Goal: Transaction & Acquisition: Register for event/course

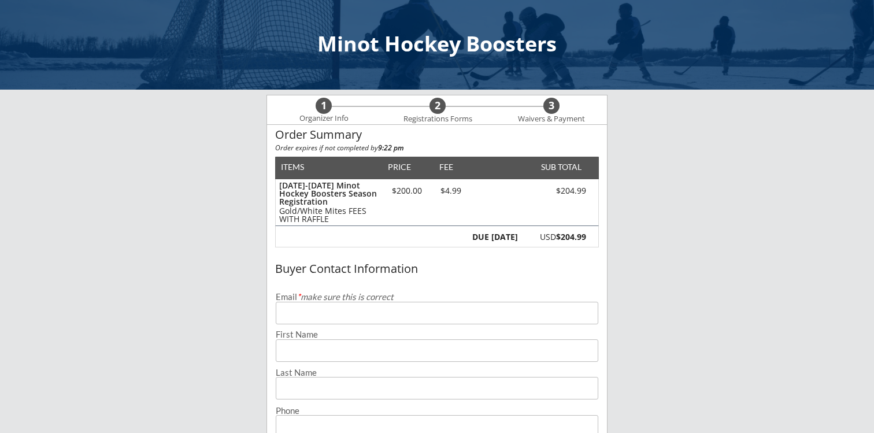
click at [320, 318] on input "email" at bounding box center [437, 313] width 322 height 23
type input "[PERSON_NAME][EMAIL_ADDRESS][DOMAIN_NAME]"
type input "[PERSON_NAME]"
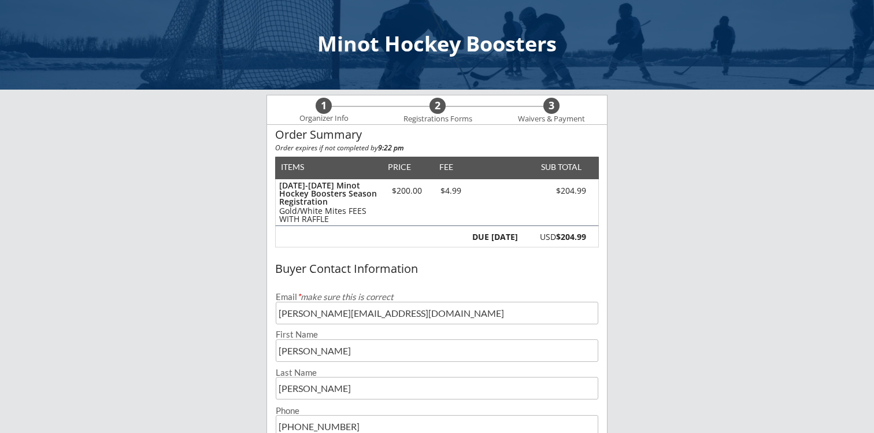
type input "[PHONE_NUMBER]"
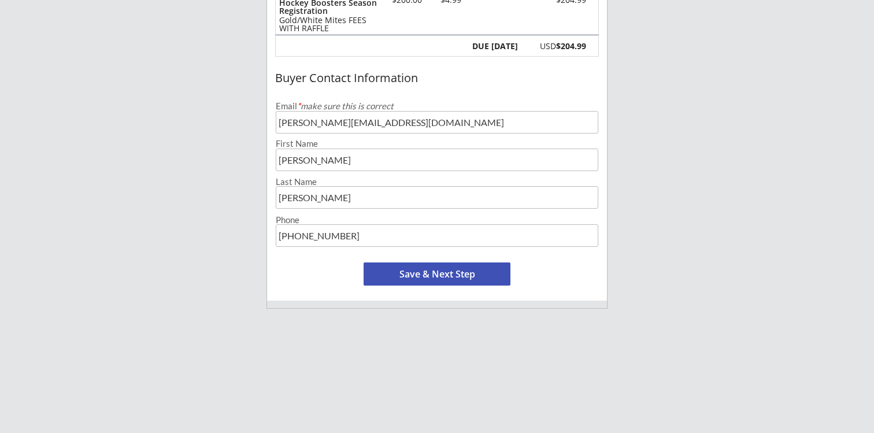
scroll to position [195, 0]
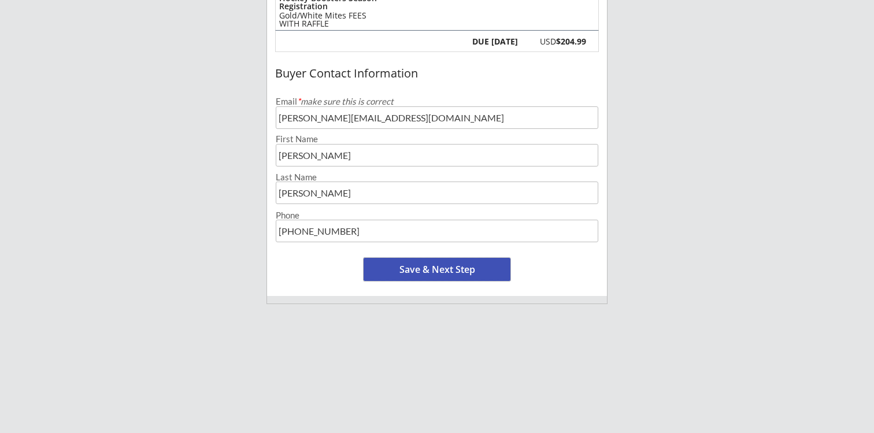
click at [422, 278] on button "Save & Next Step" at bounding box center [437, 269] width 147 height 23
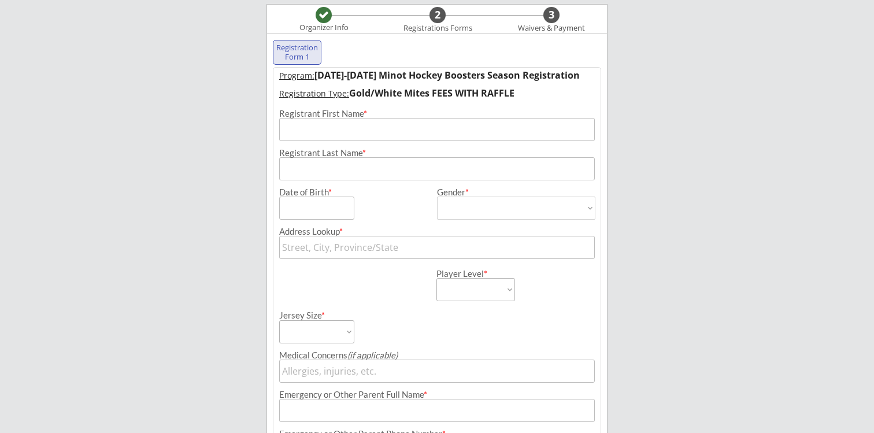
scroll to position [83, 0]
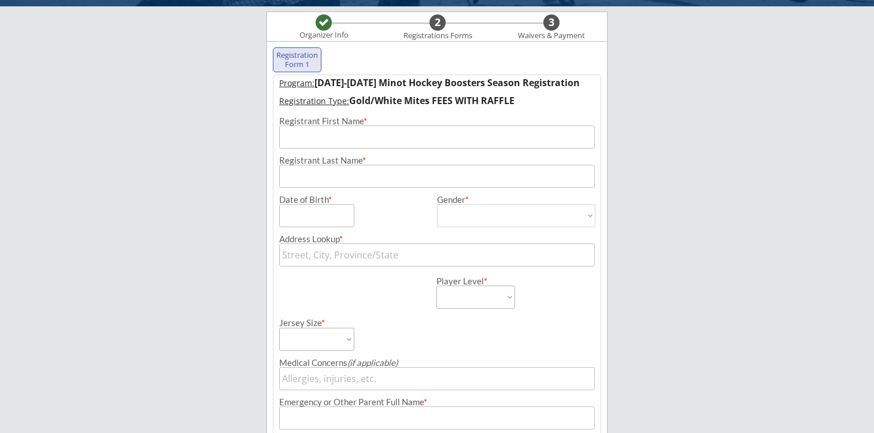
click at [320, 140] on input "input" at bounding box center [437, 136] width 316 height 23
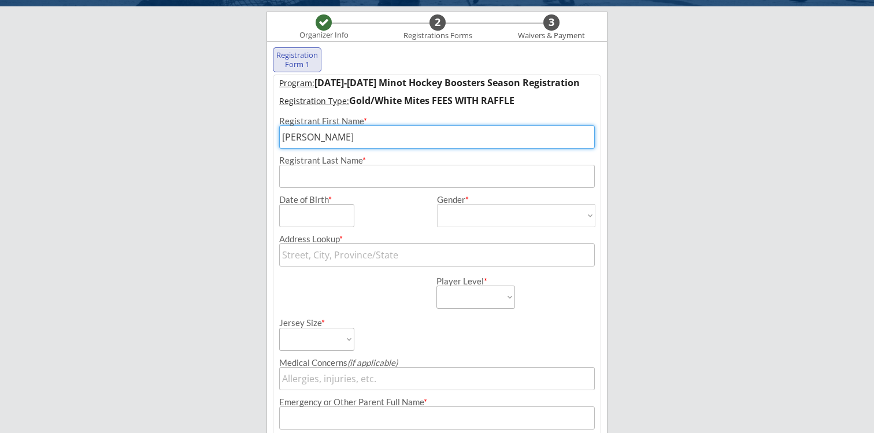
type input "[PERSON_NAME]"
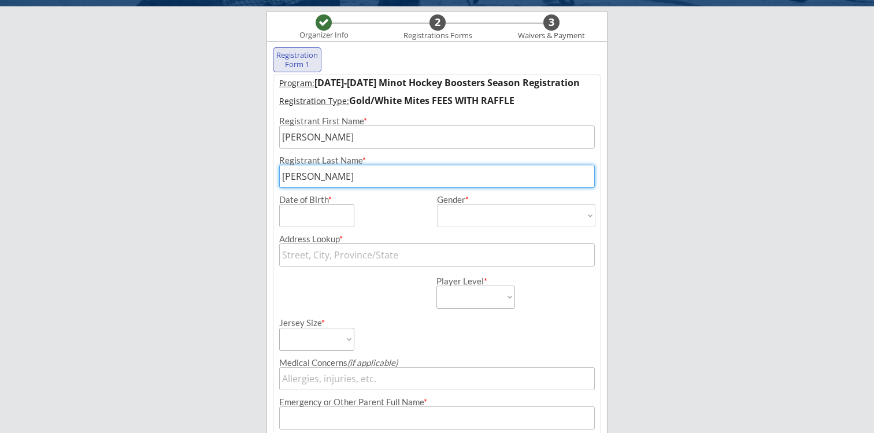
type input "[PERSON_NAME]"
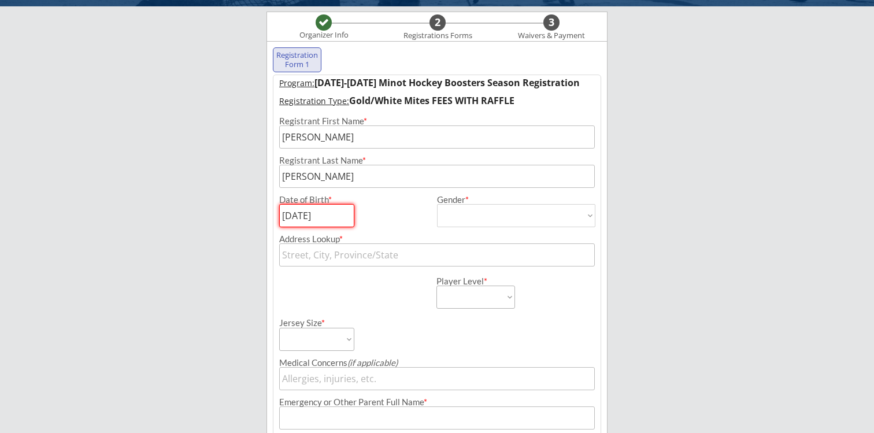
type input "[DATE]"
click at [480, 209] on select "[DEMOGRAPHIC_DATA] [DEMOGRAPHIC_DATA]" at bounding box center [516, 215] width 158 height 23
select select ""[DEMOGRAPHIC_DATA]""
click at [437, 204] on select "[DEMOGRAPHIC_DATA] [DEMOGRAPHIC_DATA]" at bounding box center [516, 215] width 158 height 23
type input "[DEMOGRAPHIC_DATA]"
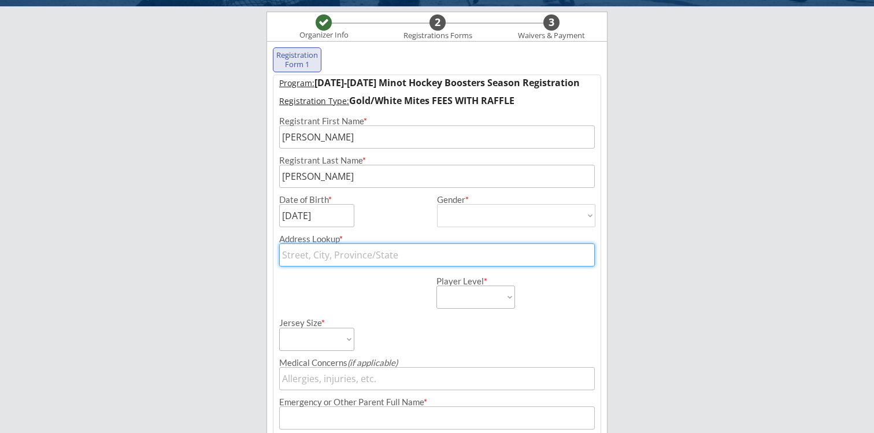
click at [392, 258] on input "text" at bounding box center [437, 254] width 316 height 23
type input "26"
type input "[STREET_ADDRESS][US_STATE]"
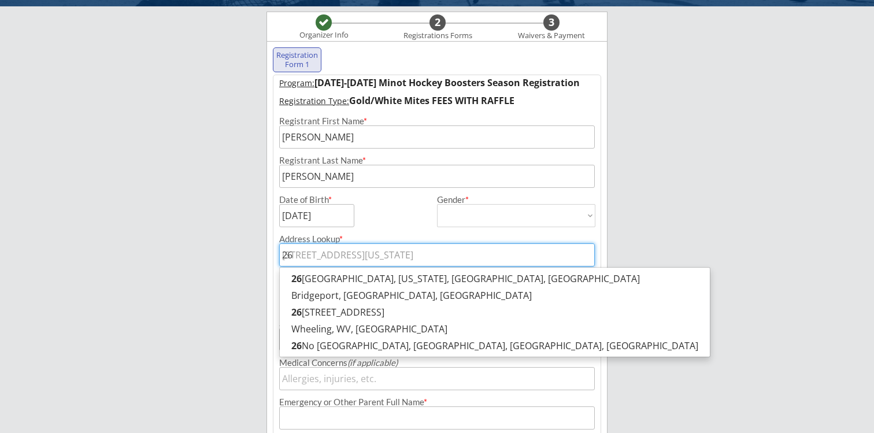
type input "260"
type input "[STREET_ADDRESS]"
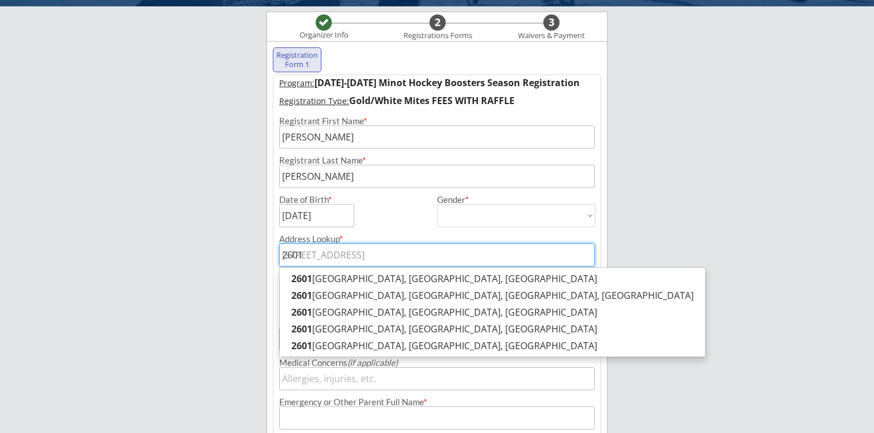
type input "2601"
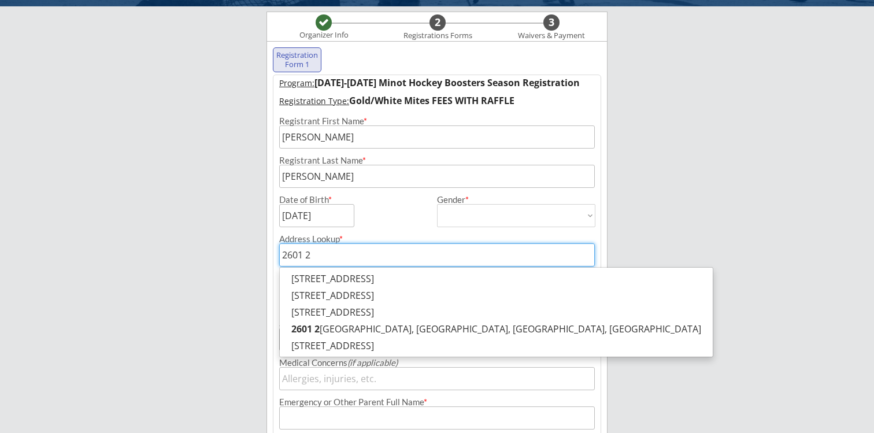
type input "2601 20"
type input "[STREET_ADDRESS][PERSON_NAME]"
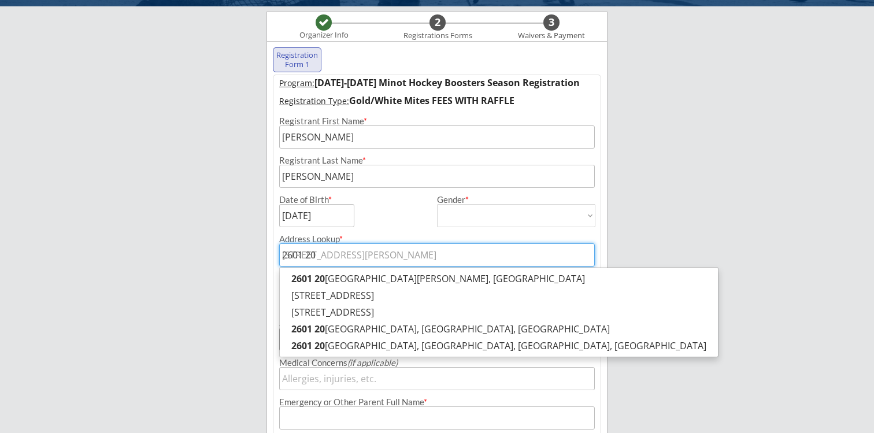
type input "2601 20t"
type input "[STREET_ADDRESS]"
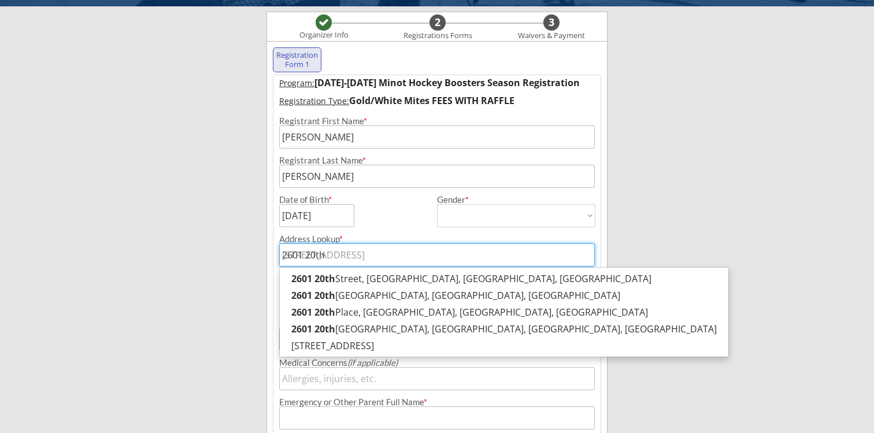
type input "2601 20th"
type input "2601 20th s"
type input "[STREET_ADDRESS]"
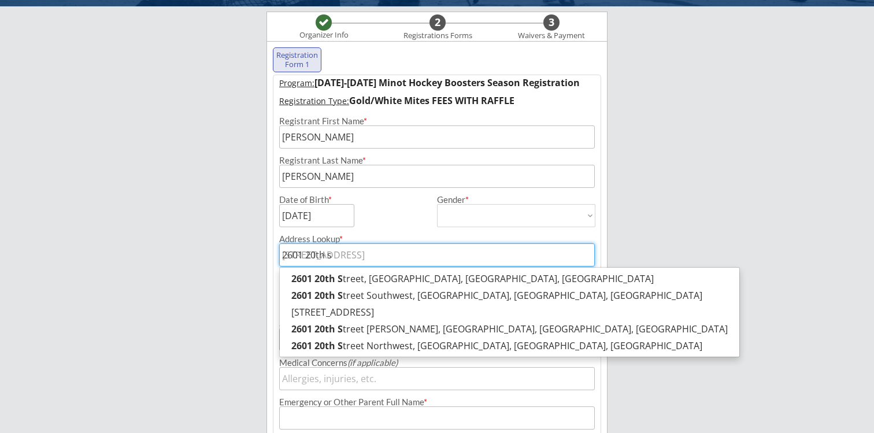
type input "[STREET_ADDRESS]"
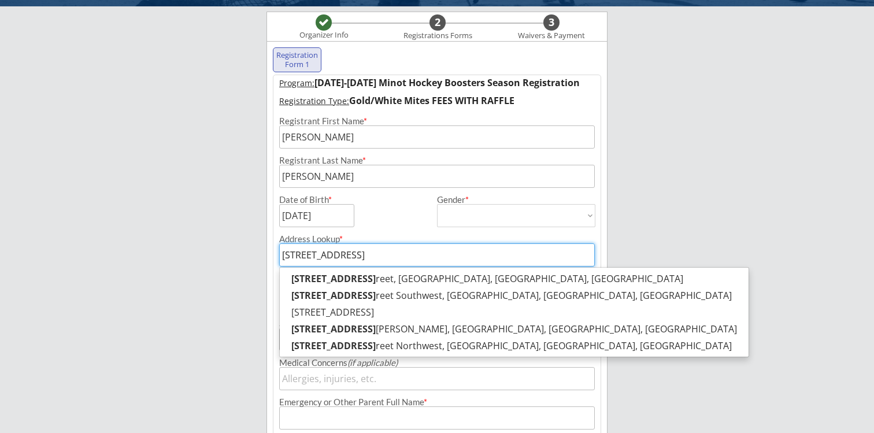
type input "[STREET_ADDRESS]"
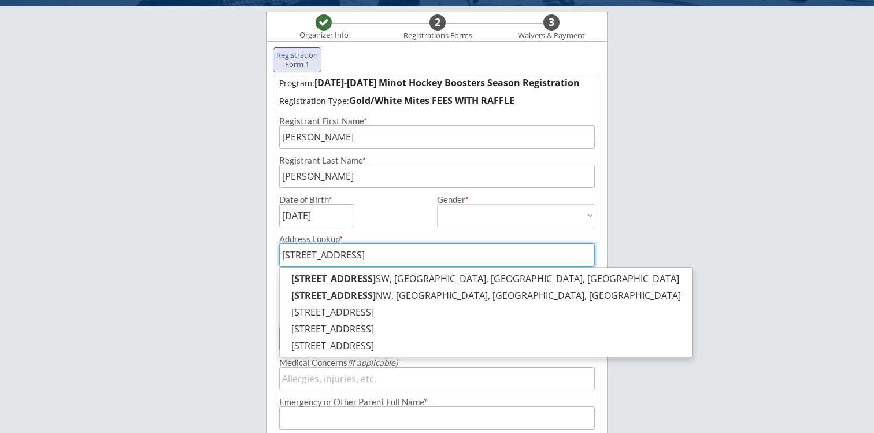
type input "[STREET_ADDRESS]"
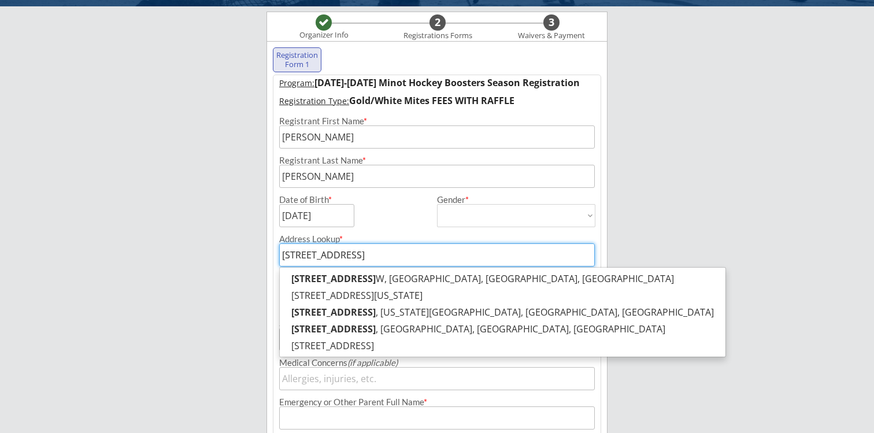
type input "[STREET_ADDRESS]"
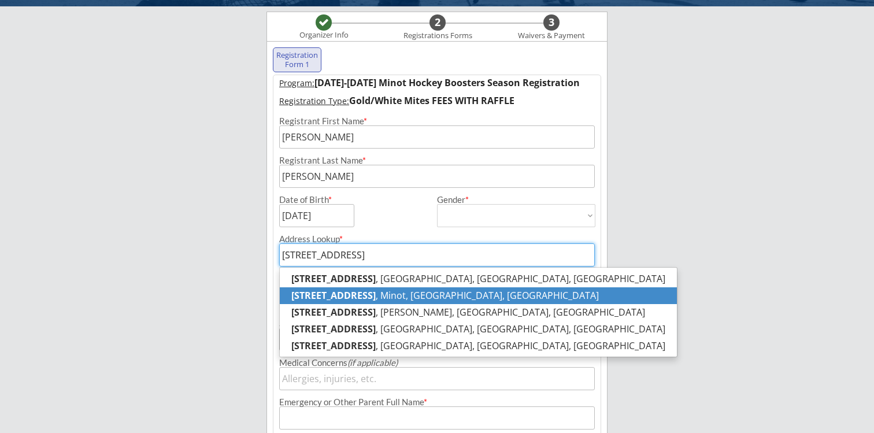
click at [334, 296] on strong "[STREET_ADDRESS]" at bounding box center [333, 295] width 84 height 13
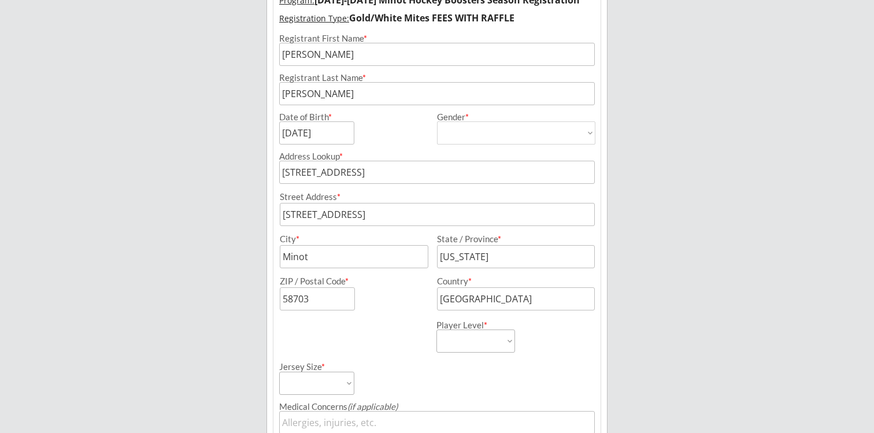
scroll to position [170, 0]
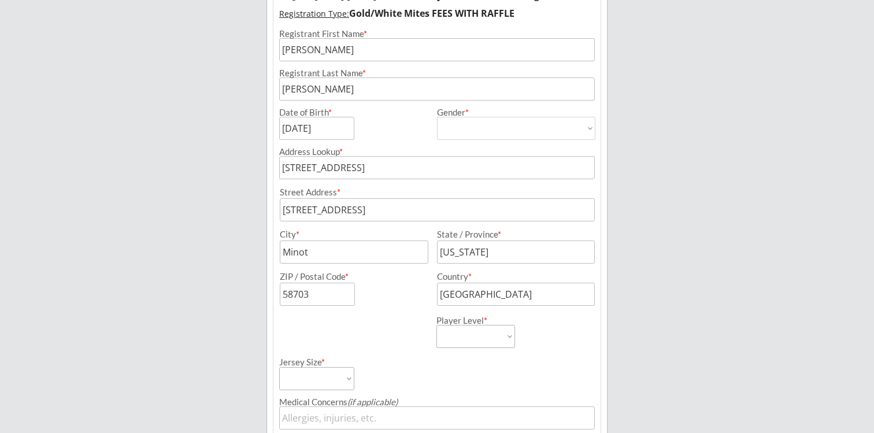
type input "[STREET_ADDRESS]"
click at [483, 340] on select "Learn to Play Boys Learn to Play Girls Maroon Mites Gold/White Mites Squirts Pe…" at bounding box center [475, 336] width 79 height 23
select select ""Gold/White Mites""
click at [436, 325] on select "Learn to Play Boys Learn to Play Girls Maroon Mites Gold/White Mites Squirts Pe…" at bounding box center [475, 336] width 79 height 23
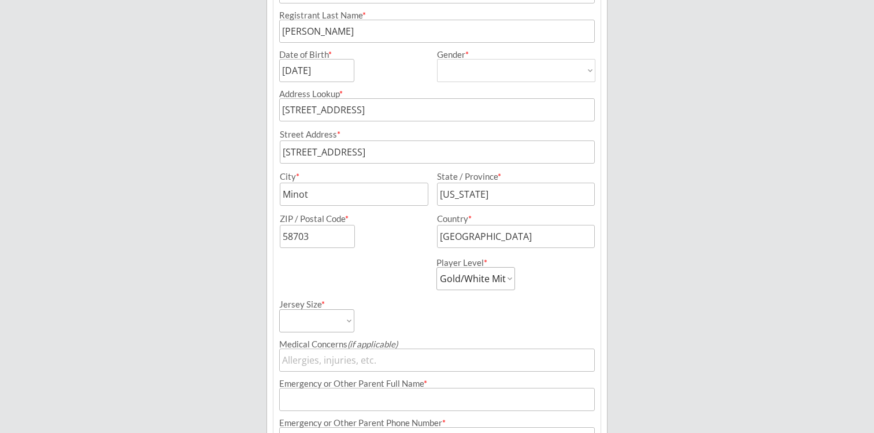
scroll to position [229, 0]
click at [348, 325] on select "Adult Small Adult Medium Adult Large Adult XL Goalie Cut" at bounding box center [316, 319] width 75 height 23
click at [338, 327] on select "Adult Small Adult Medium Adult Large Adult XL Goalie Cut" at bounding box center [316, 319] width 75 height 23
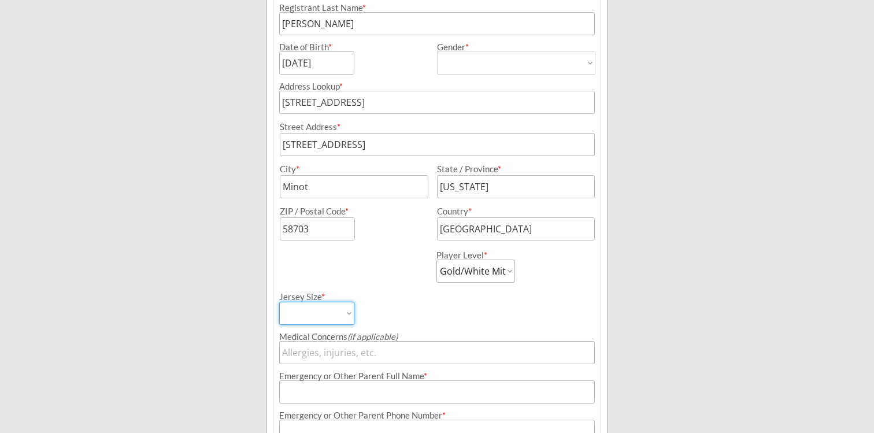
scroll to position [253, 0]
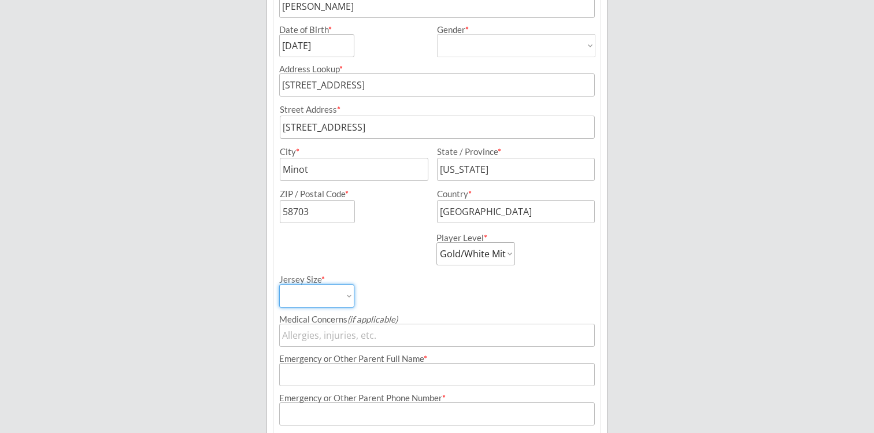
click at [339, 298] on select "Adult Small Adult Medium Adult Large Adult XL Goalie Cut" at bounding box center [316, 295] width 75 height 23
select select ""Adult Small""
click at [279, 284] on select "Adult Small Adult Medium Adult Large Adult XL Goalie Cut" at bounding box center [316, 295] width 75 height 23
click at [326, 341] on input "input" at bounding box center [437, 335] width 316 height 23
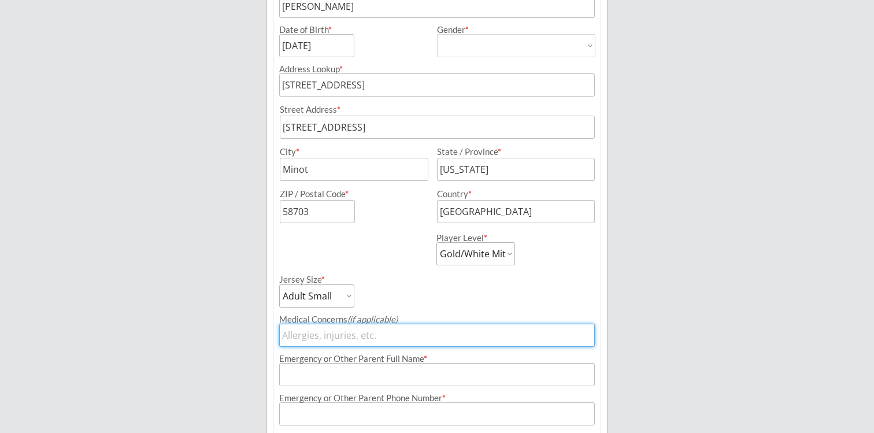
click at [343, 376] on input "input" at bounding box center [437, 374] width 316 height 23
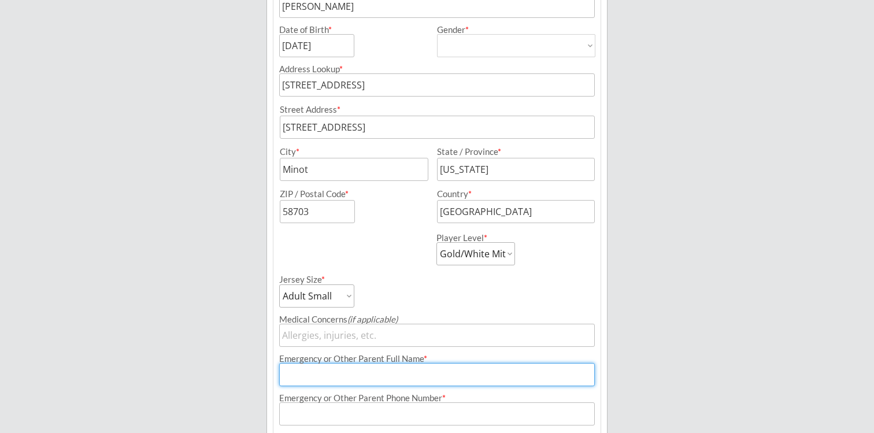
click at [341, 381] on input "input" at bounding box center [437, 374] width 316 height 23
type input "[PERSON_NAME]"
click at [411, 406] on input "input" at bounding box center [437, 413] width 316 height 23
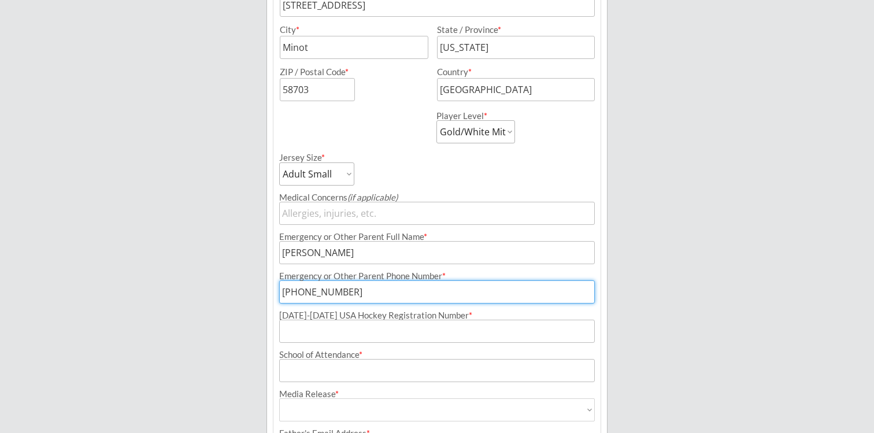
scroll to position [380, 0]
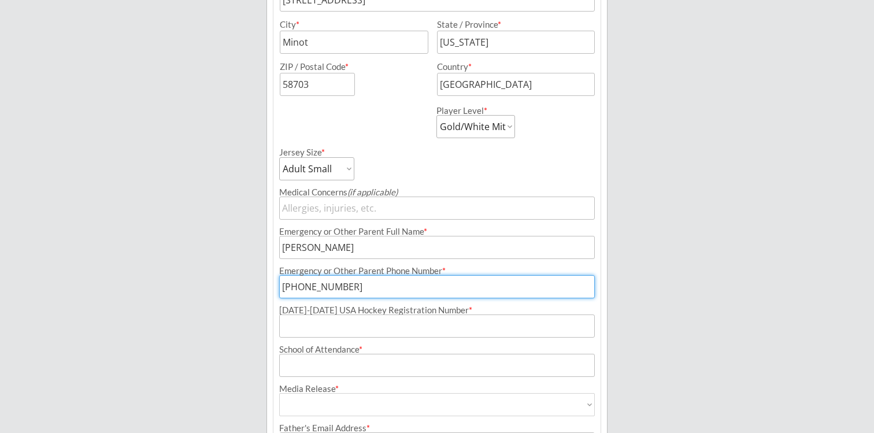
type input "[PHONE_NUMBER]"
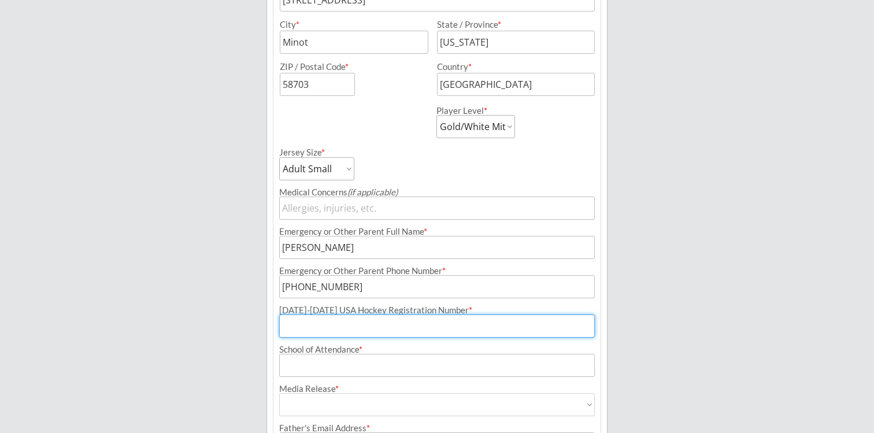
click at [395, 325] on input "input" at bounding box center [437, 325] width 316 height 23
click at [320, 328] on input "input" at bounding box center [437, 325] width 316 height 23
paste input "209603956DITTU"
type input "209603956DITTU"
click at [333, 366] on input "input" at bounding box center [437, 365] width 316 height 23
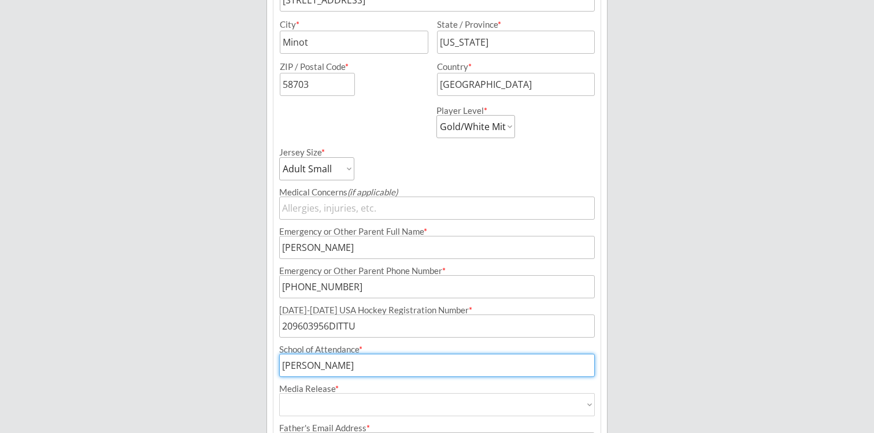
type input "[PERSON_NAME]"
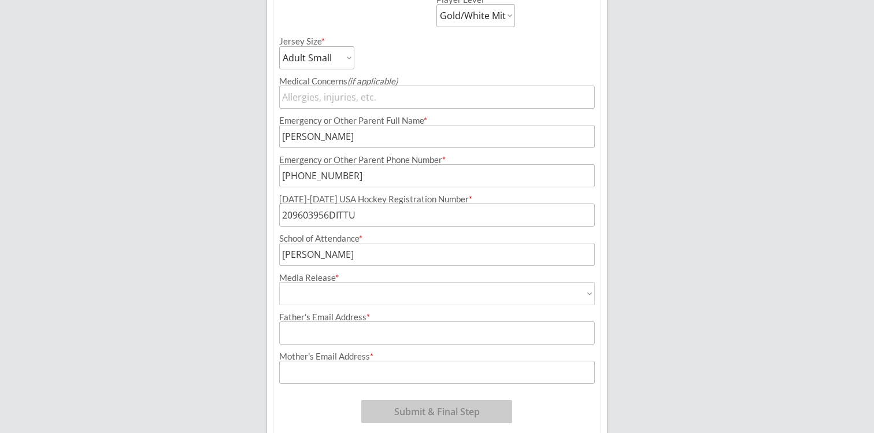
scroll to position [493, 0]
click at [358, 291] on select "Yes No" at bounding box center [437, 291] width 316 height 23
select select ""Yes""
click at [279, 280] on select "Yes No" at bounding box center [437, 291] width 316 height 23
type input "Yes"
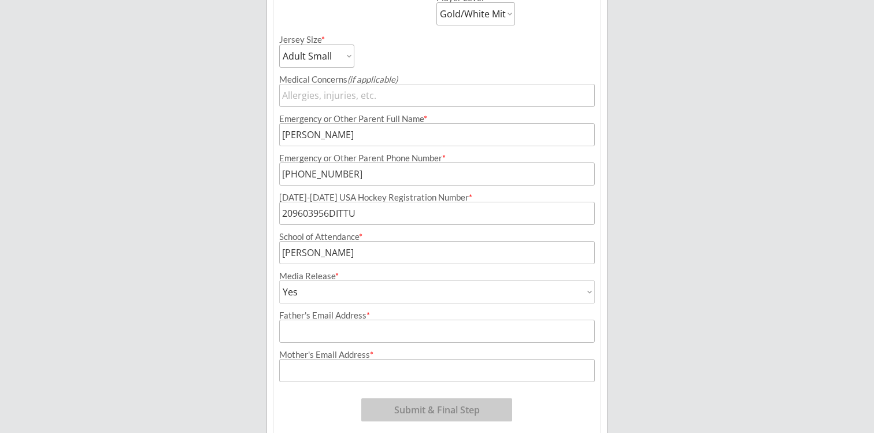
click at [343, 331] on input "input" at bounding box center [437, 331] width 316 height 23
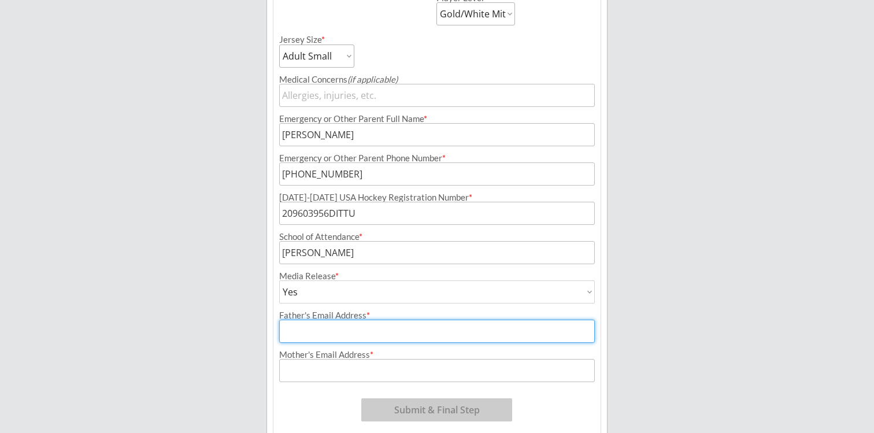
type input "[PERSON_NAME][EMAIL_ADDRESS][DOMAIN_NAME]"
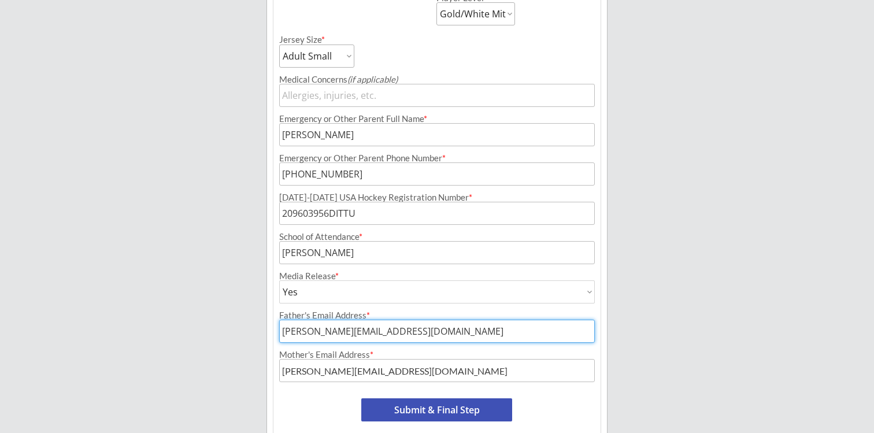
click at [421, 376] on input "input" at bounding box center [437, 370] width 316 height 23
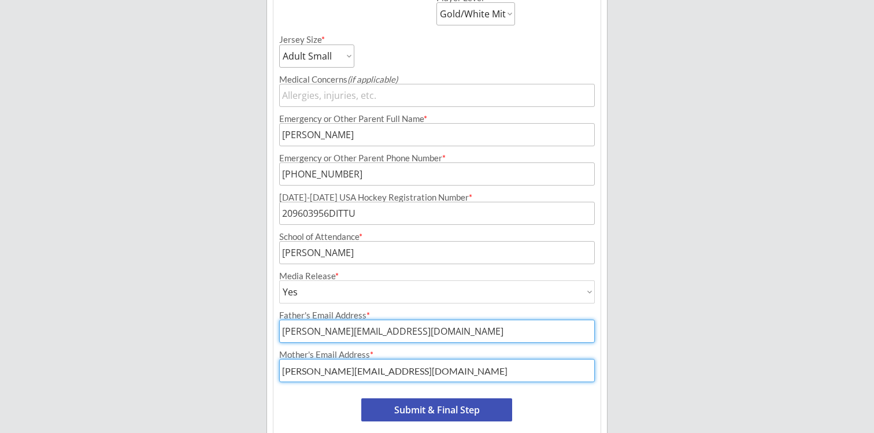
drag, startPoint x: 421, startPoint y: 376, endPoint x: 303, endPoint y: 368, distance: 117.6
click at [305, 372] on input "input" at bounding box center [437, 370] width 316 height 23
type input "[EMAIL_ADDRESS][DOMAIN_NAME]"
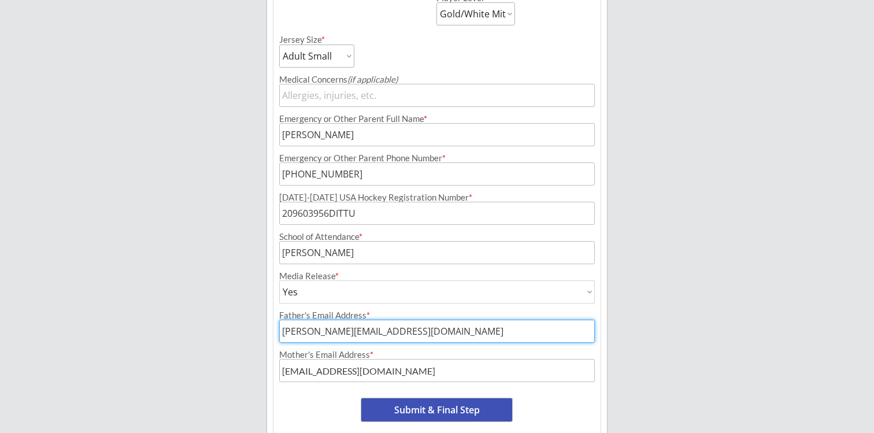
click at [433, 417] on button "Submit & Final Step" at bounding box center [436, 409] width 151 height 23
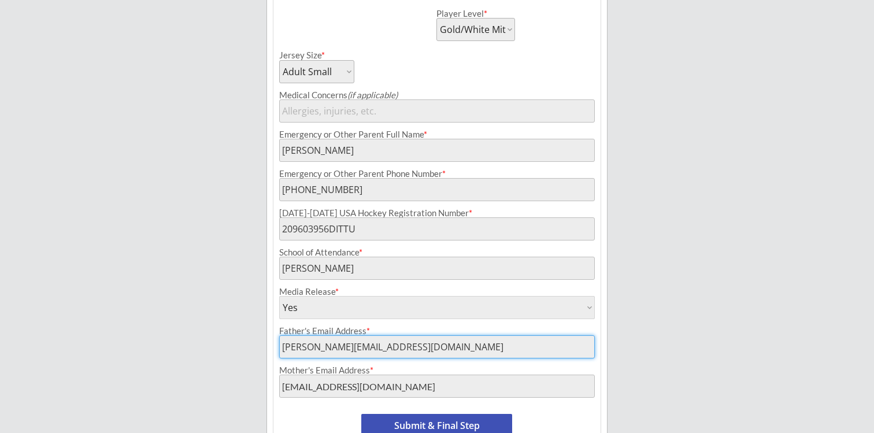
scroll to position [544, 0]
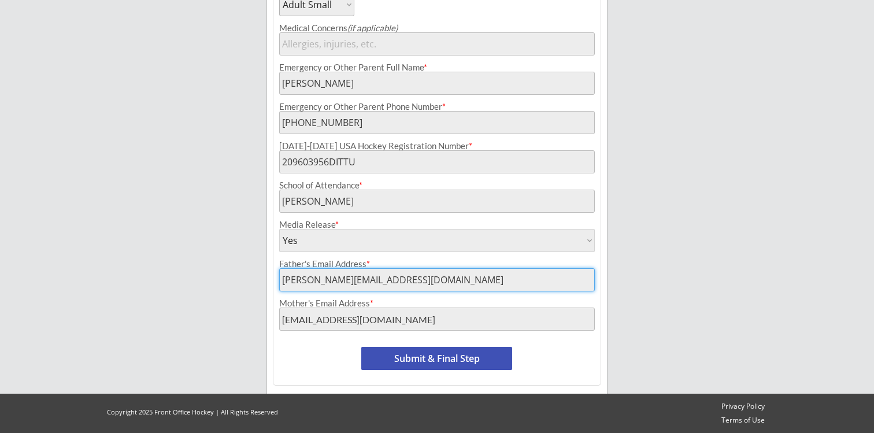
click at [436, 355] on button "Submit & Final Step" at bounding box center [436, 358] width 151 height 23
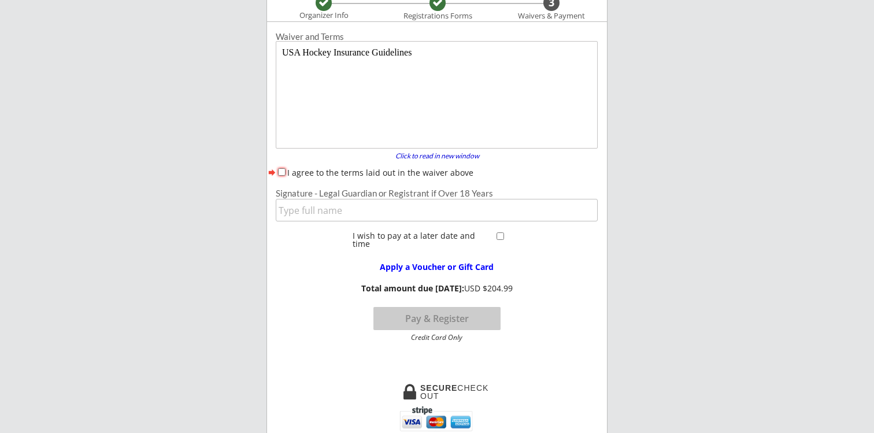
scroll to position [95, 0]
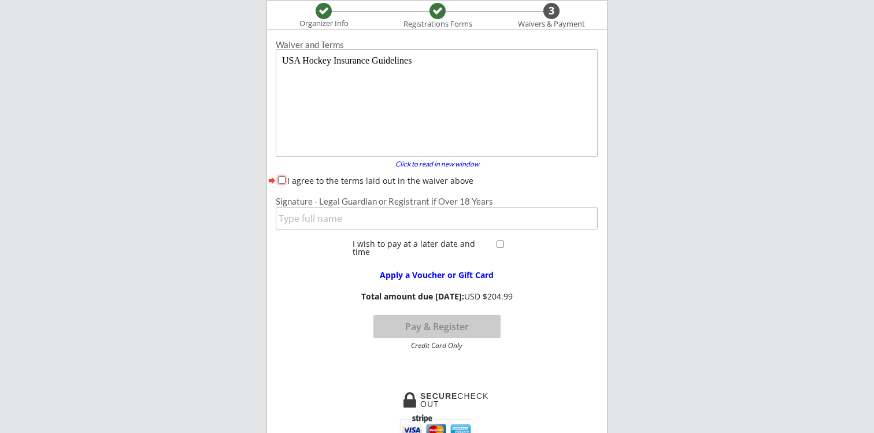
click at [283, 181] on input "I agree to the terms laid out in the waiver above" at bounding box center [282, 180] width 8 height 8
checkbox input "true"
click at [299, 222] on input "input" at bounding box center [437, 218] width 322 height 23
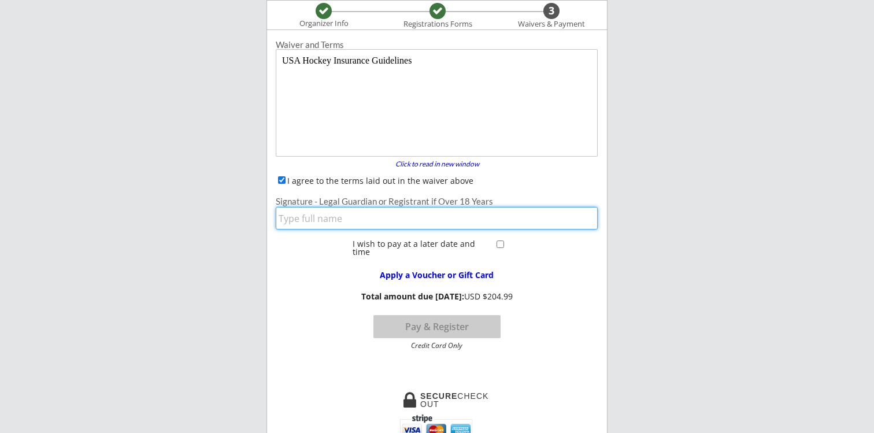
type input "[PERSON_NAME]"
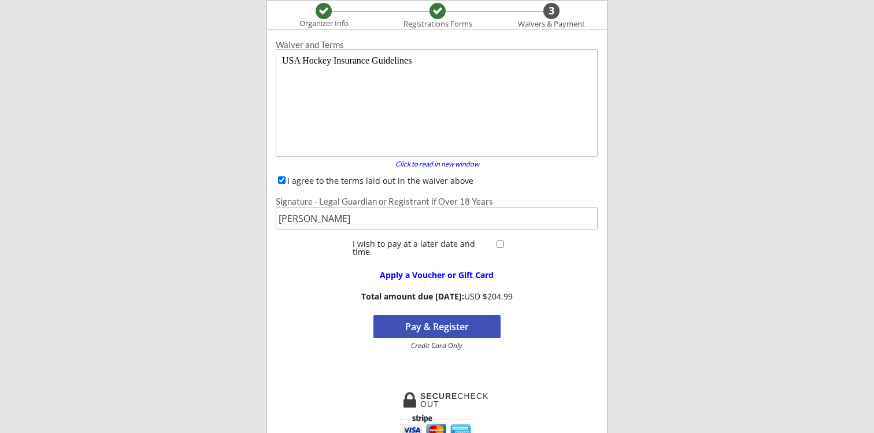
click at [453, 328] on button "Pay & Register" at bounding box center [436, 326] width 127 height 23
